Goal: Find specific page/section: Find specific page/section

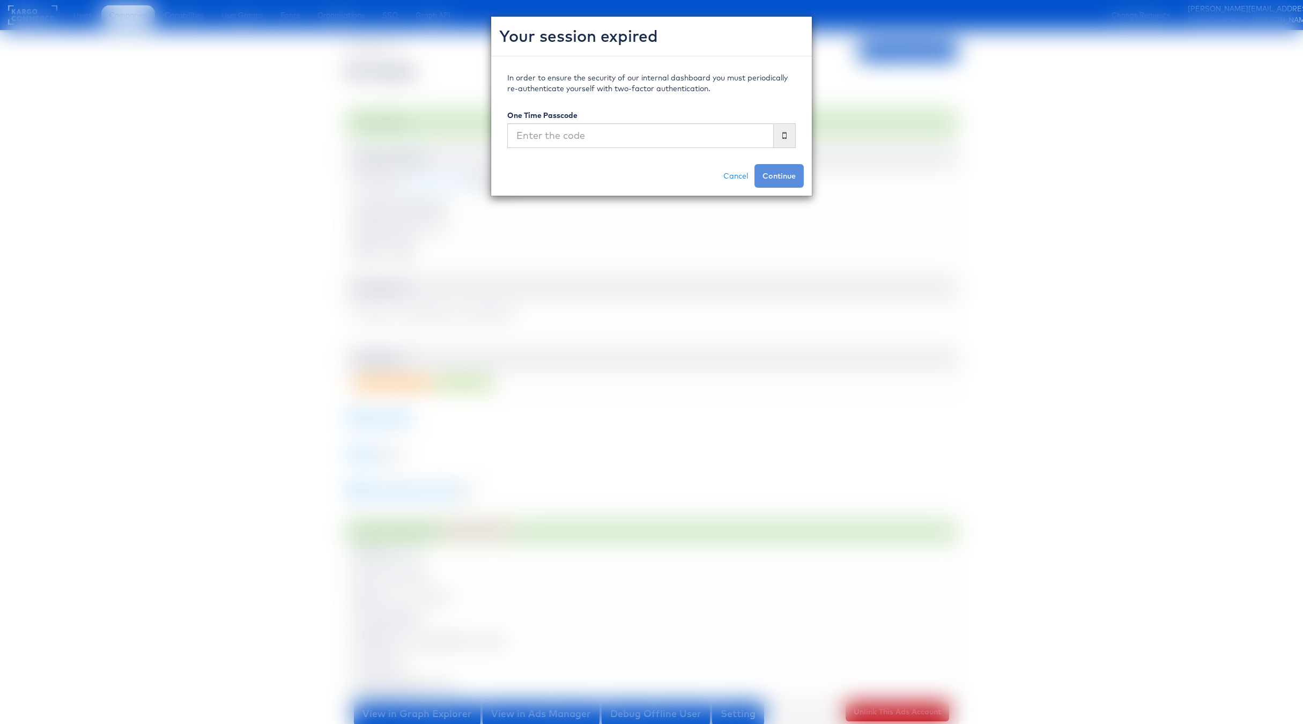
scroll to position [269, 0]
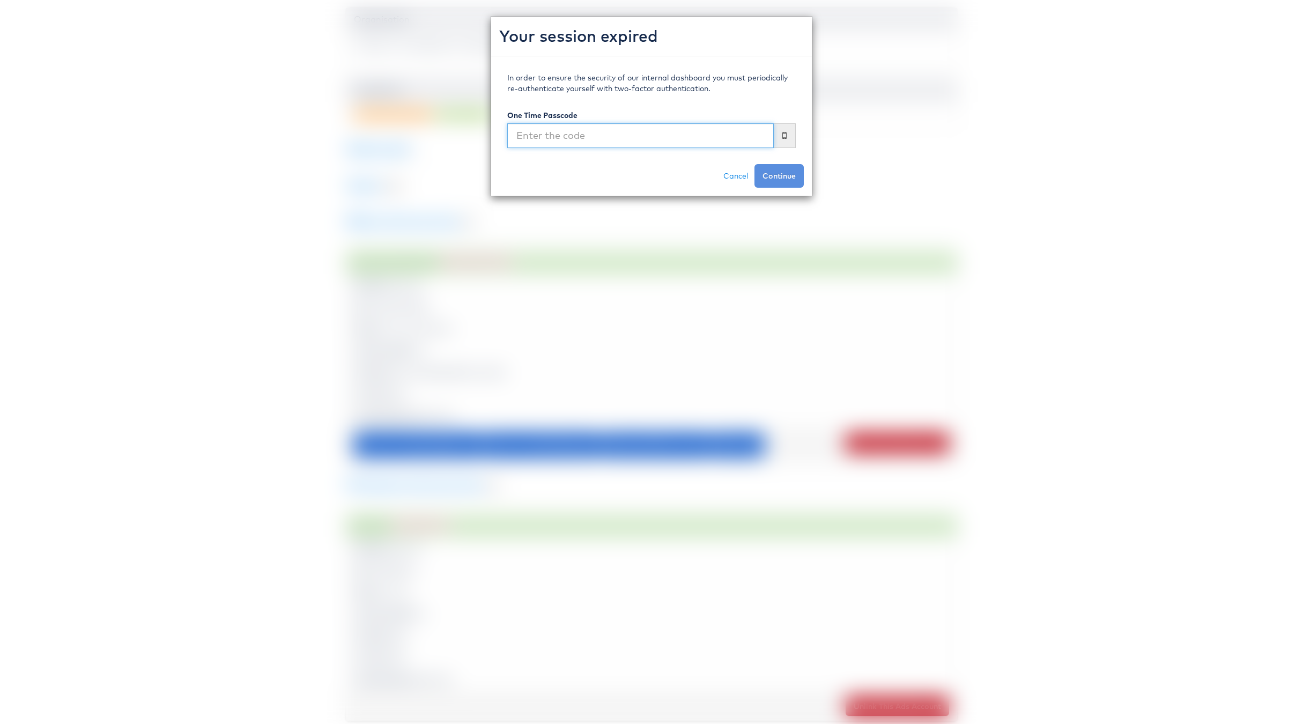
click at [592, 136] on input "text" at bounding box center [640, 135] width 267 height 25
type input "673607"
click at [755, 164] on button "Continue" at bounding box center [779, 176] width 49 height 24
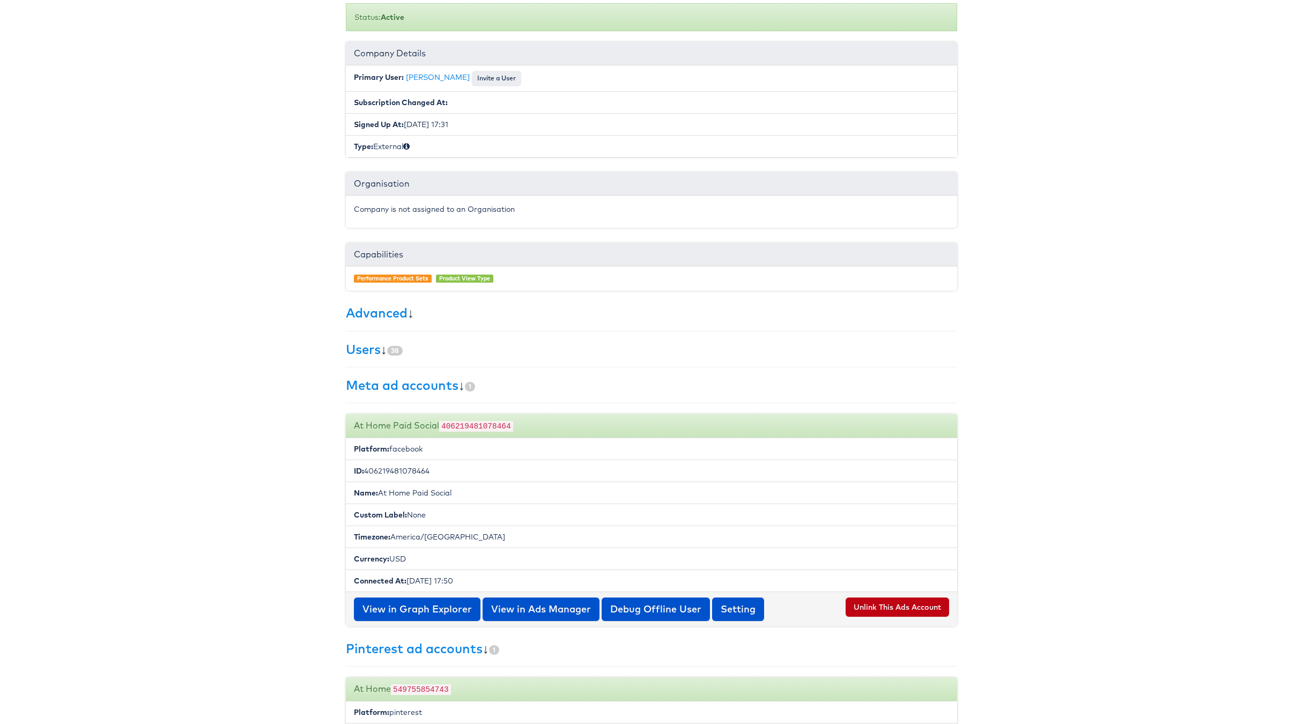
scroll to position [0, 0]
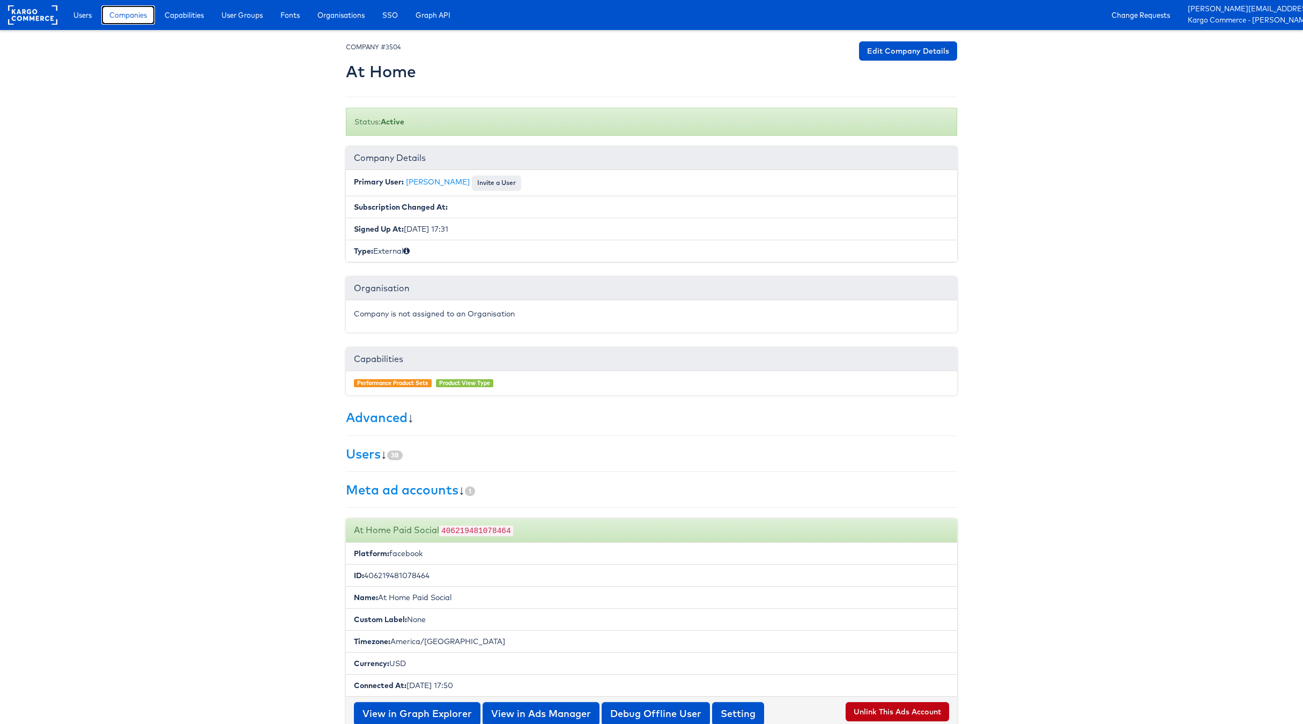
click at [130, 20] on span "Companies" at bounding box center [128, 15] width 38 height 11
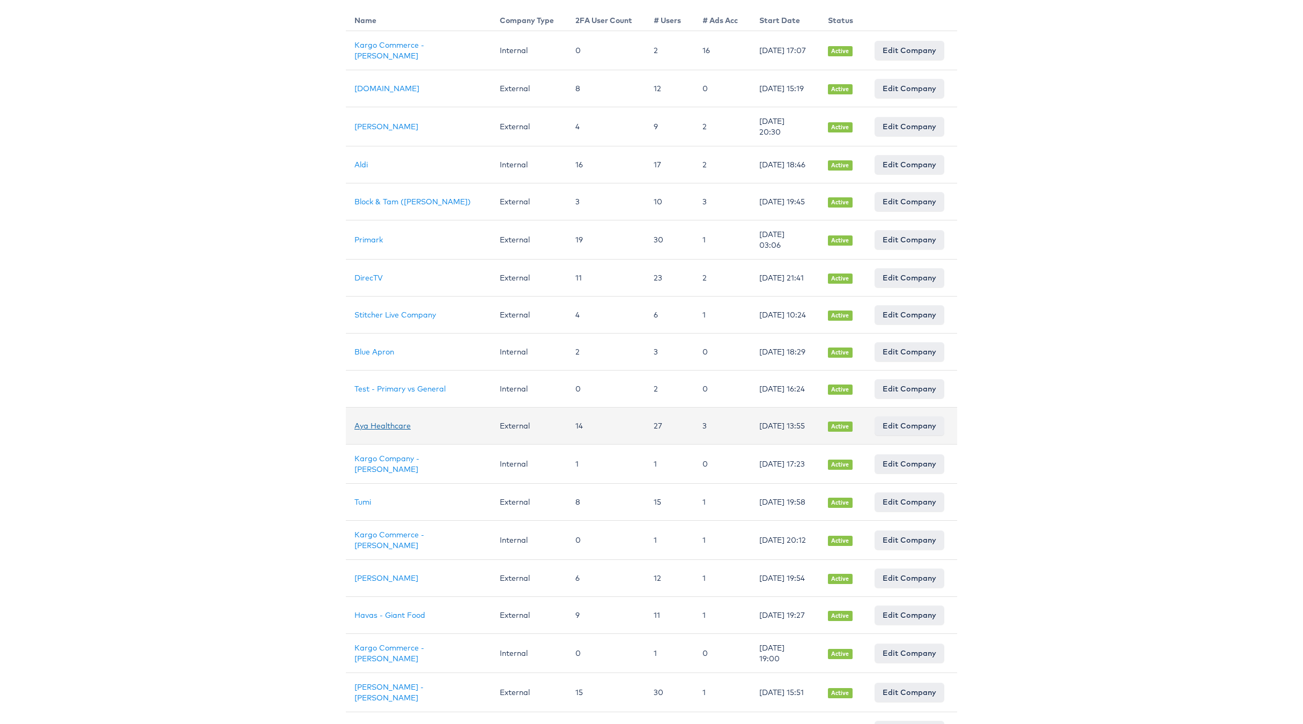
scroll to position [191, 0]
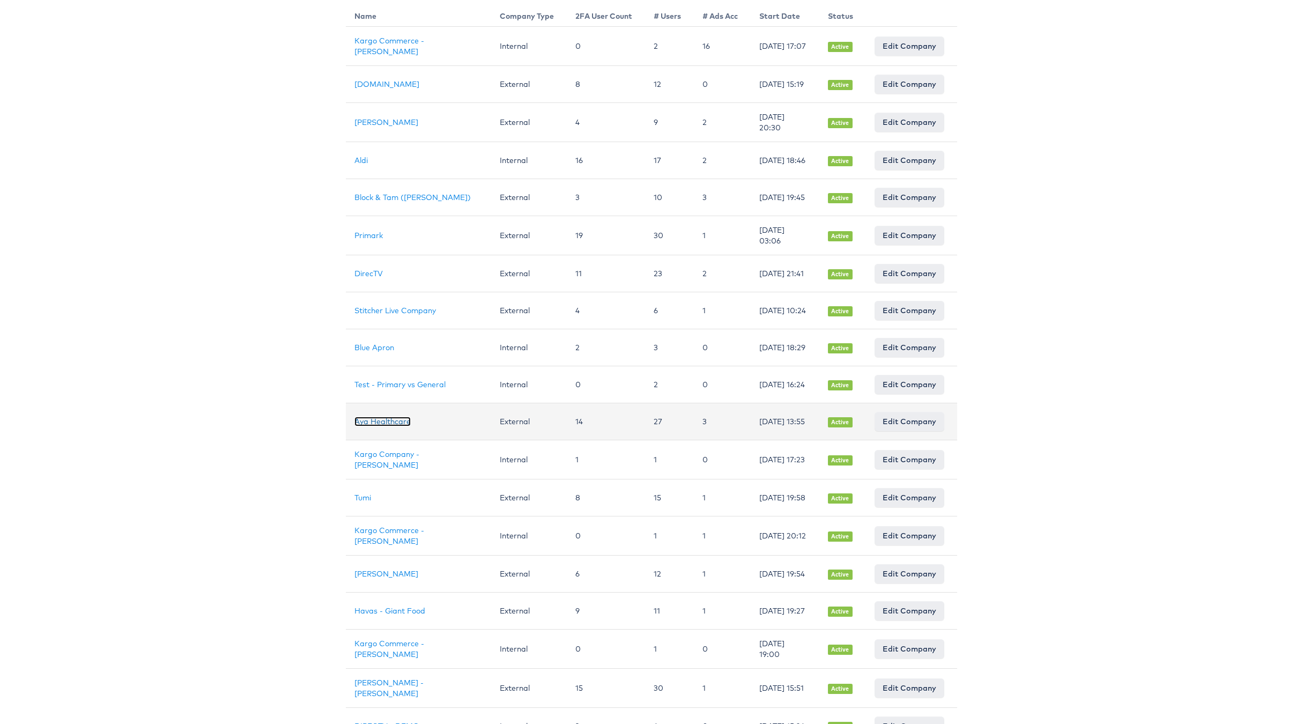
click at [380, 426] on link "Aya Healthcare" at bounding box center [382, 422] width 56 height 10
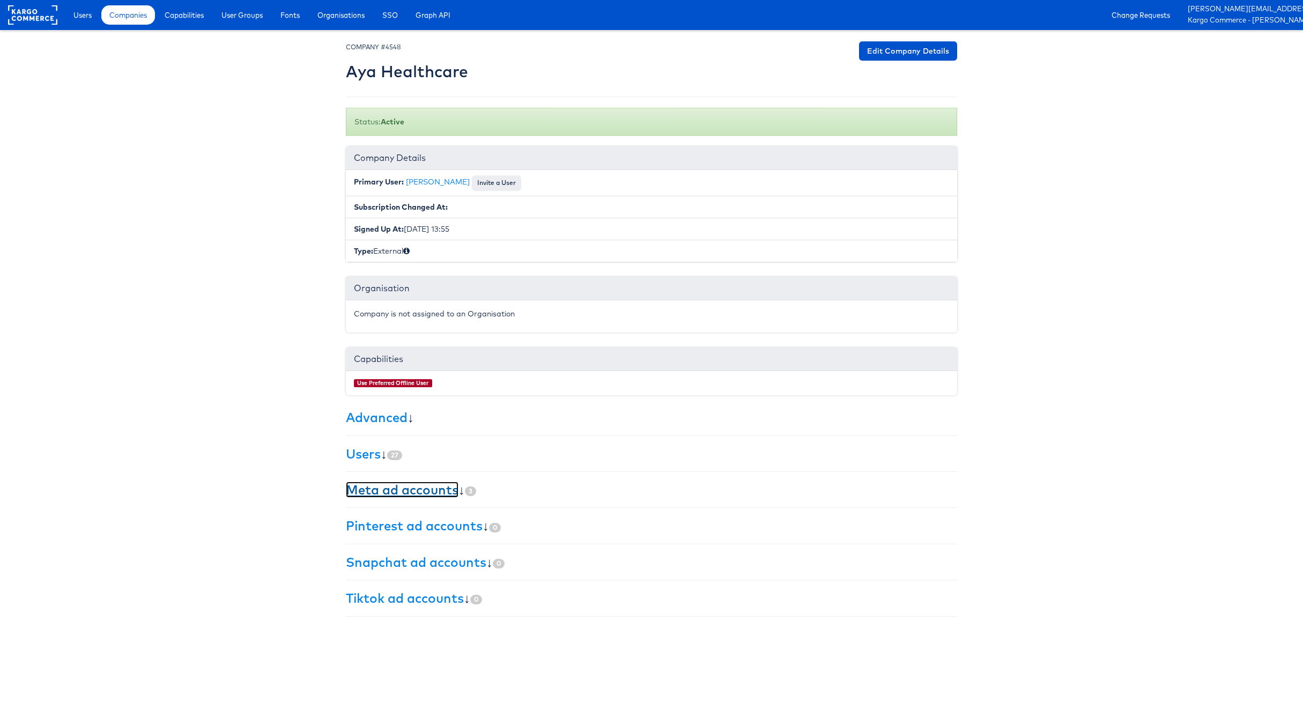
click at [415, 498] on link "Meta ad accounts" at bounding box center [402, 490] width 113 height 16
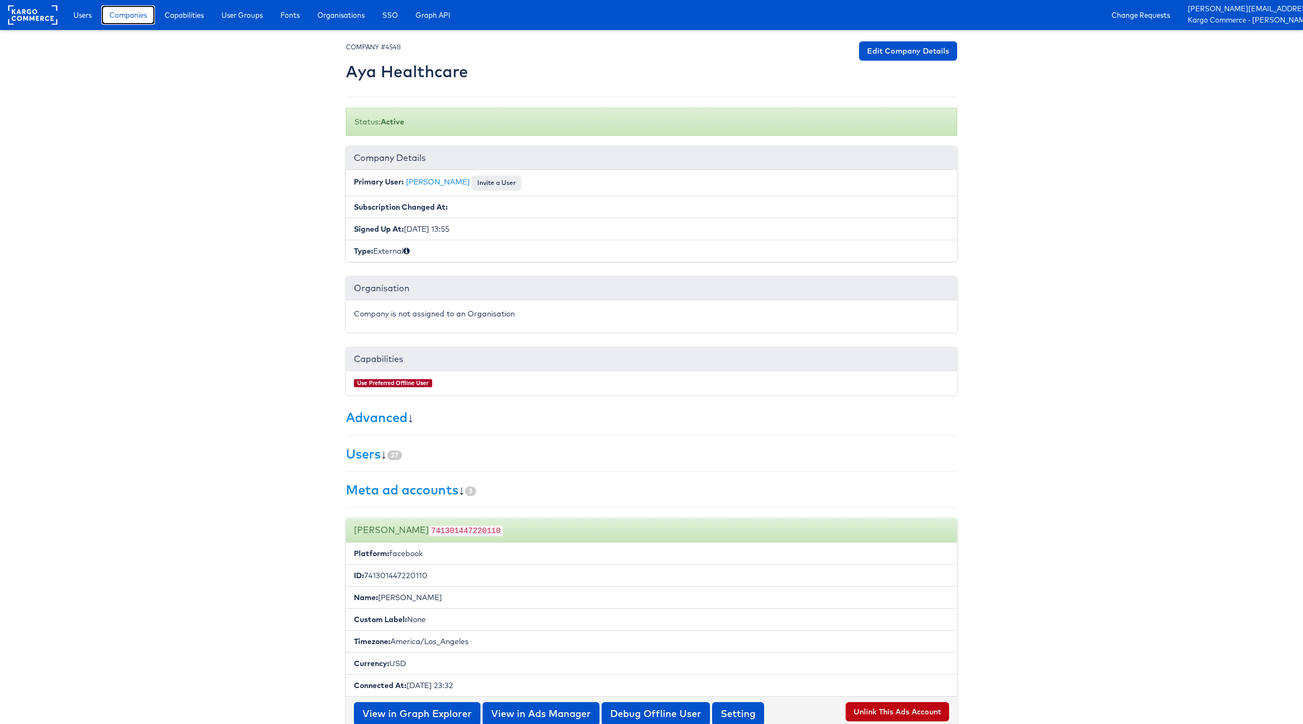
click at [139, 14] on span "Companies" at bounding box center [128, 15] width 38 height 11
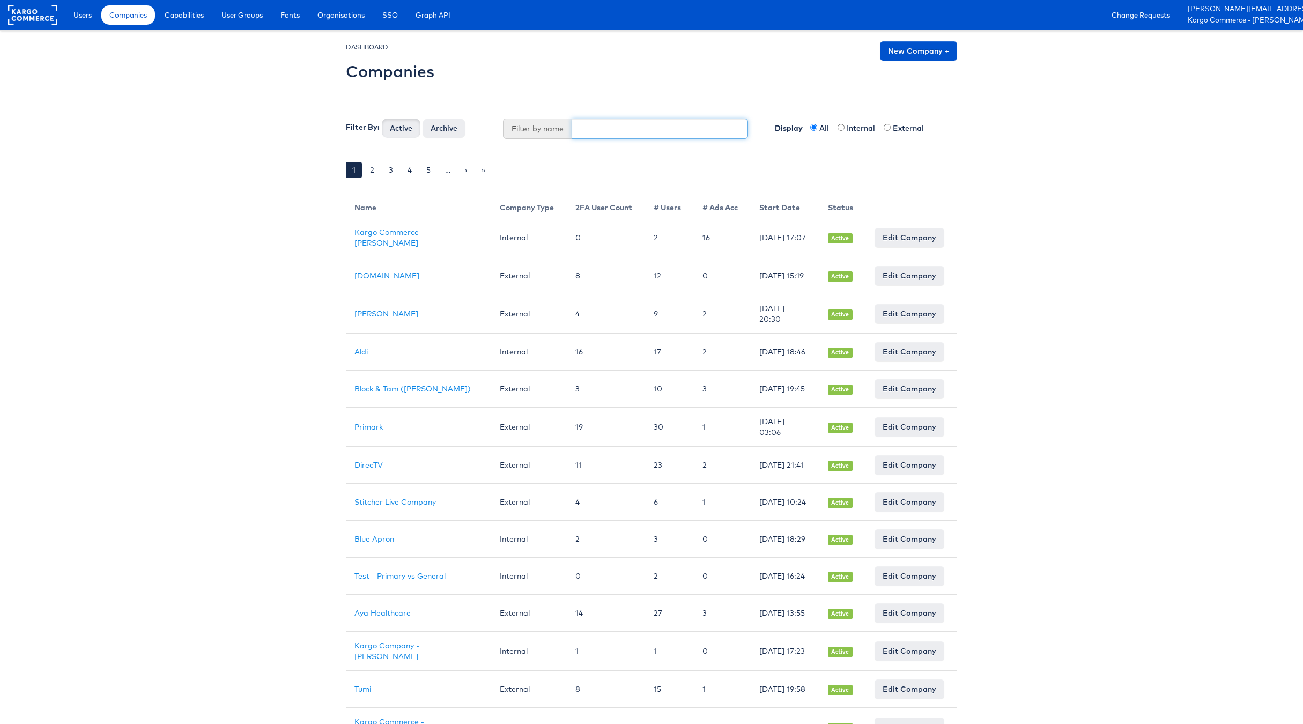
click at [613, 121] on input "text" at bounding box center [660, 129] width 177 height 20
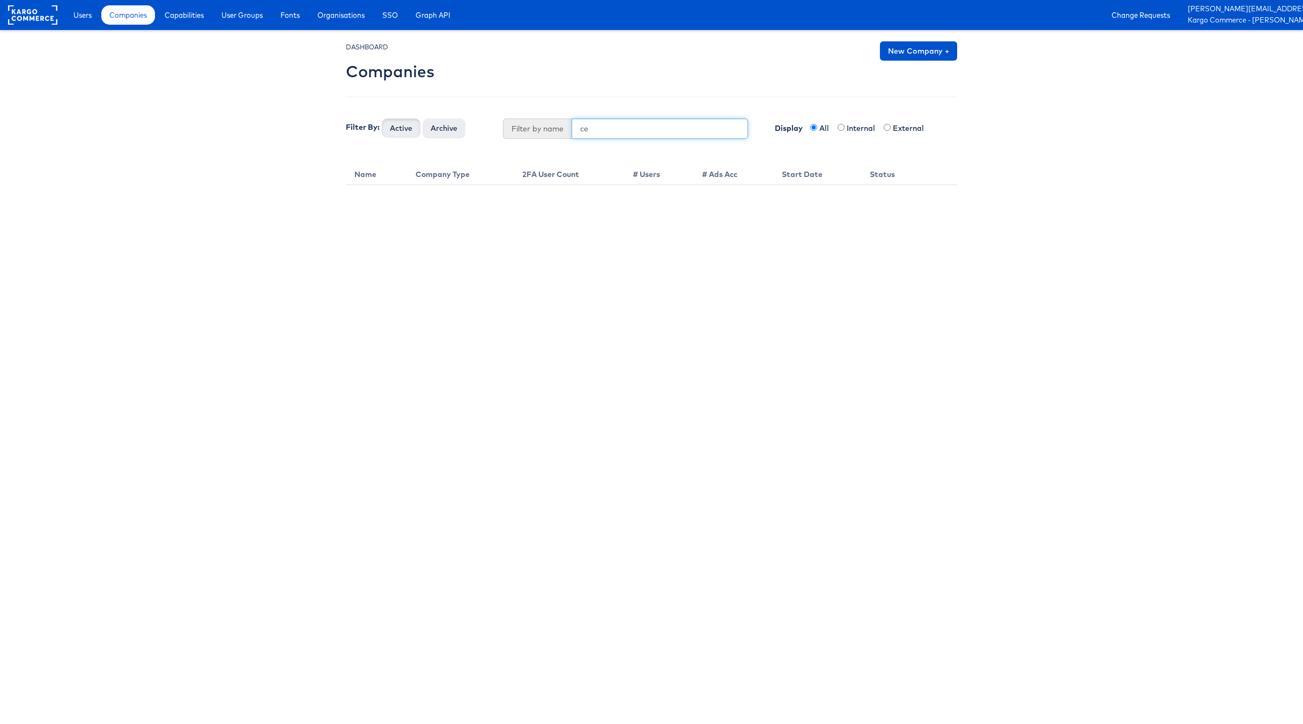
type input "c"
type input "market"
